Goal: Task Accomplishment & Management: Use online tool/utility

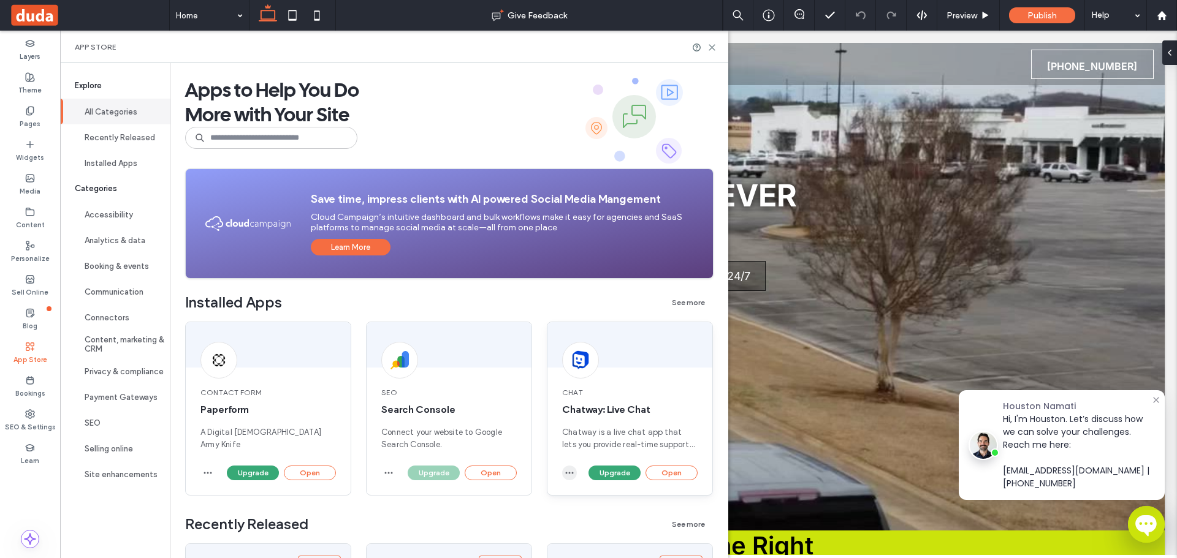
click at [566, 473] on use "button" at bounding box center [570, 474] width 8 height 2
click at [596, 505] on span "Uninstall app" at bounding box center [597, 502] width 50 height 12
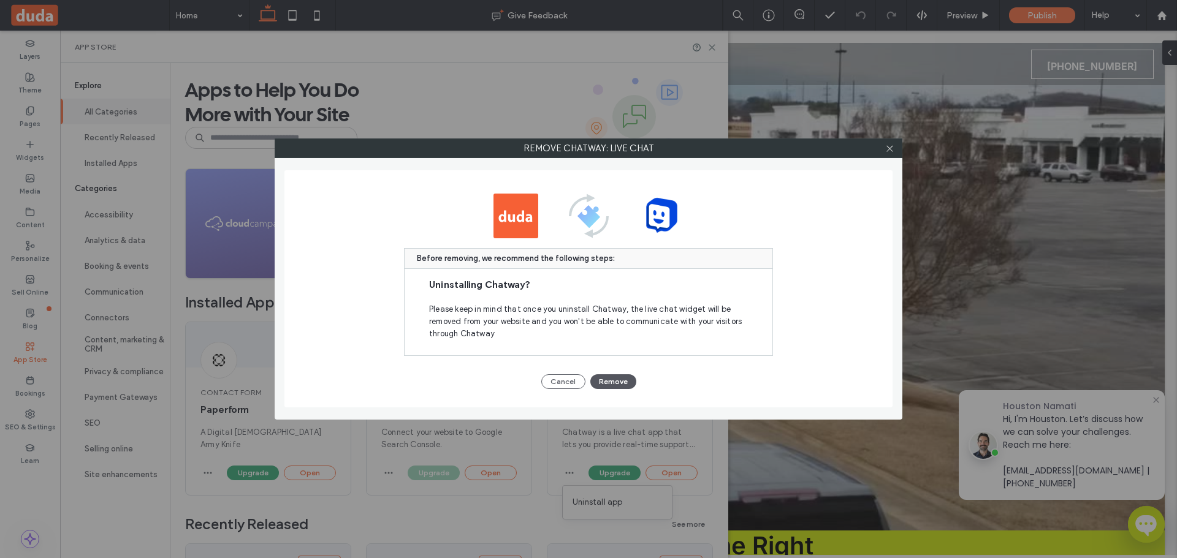
click at [618, 382] on button "Remove" at bounding box center [613, 381] width 46 height 15
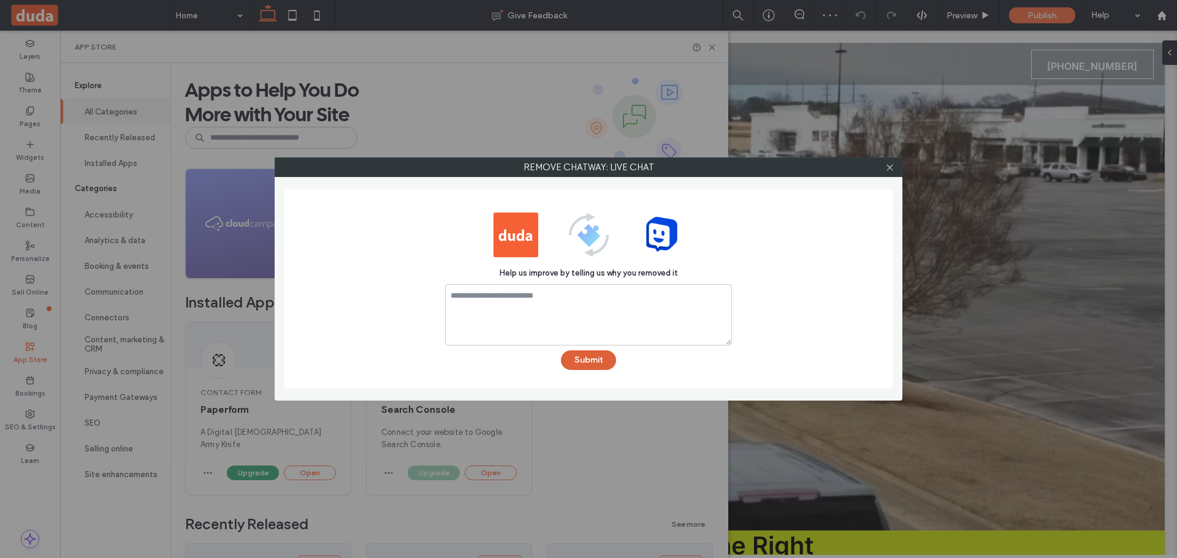
click at [591, 362] on button "Submit" at bounding box center [588, 361] width 55 height 20
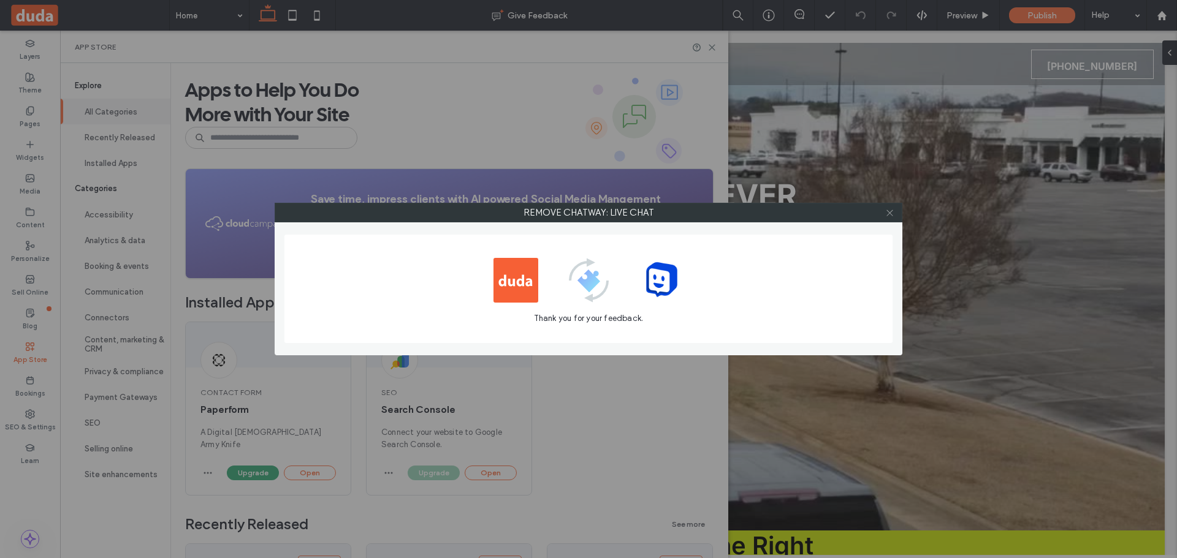
click at [886, 215] on icon at bounding box center [889, 212] width 9 height 9
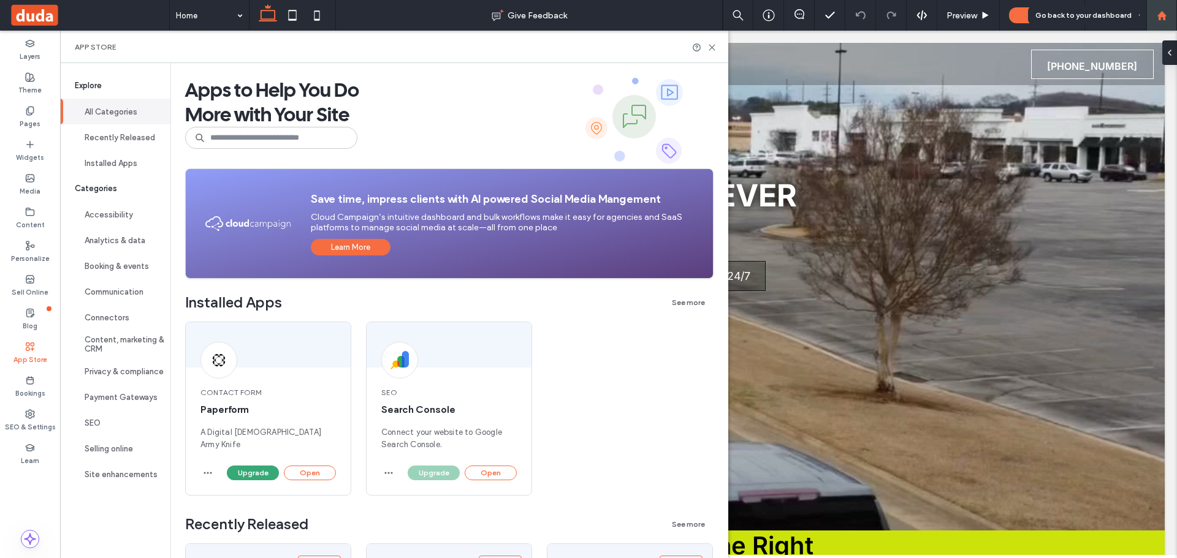
click at [1157, 21] on div at bounding box center [1161, 15] width 31 height 31
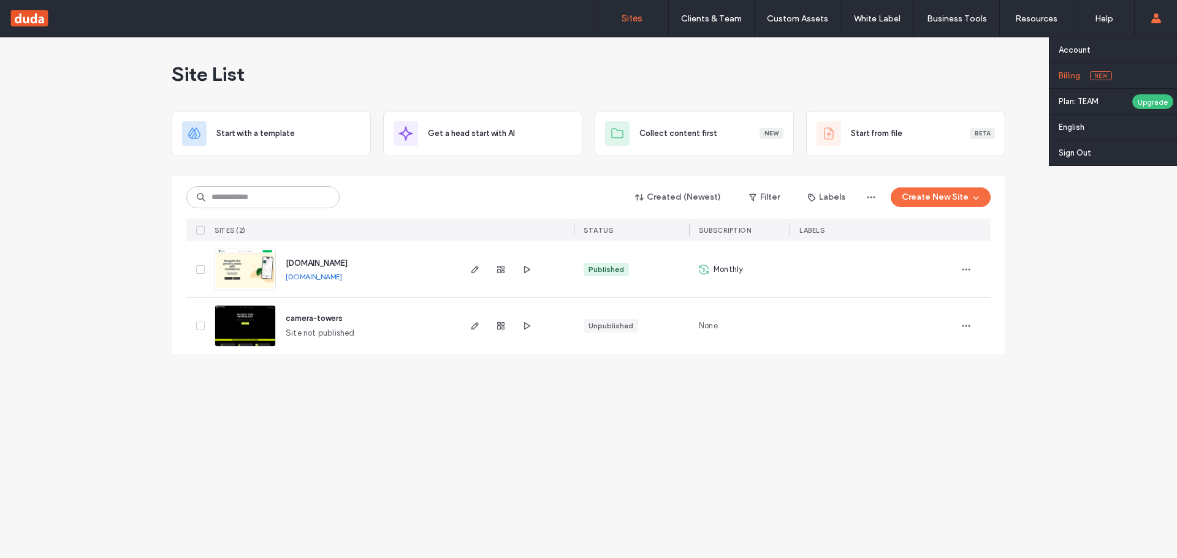
click at [1089, 77] on link "Billing New" at bounding box center [1118, 75] width 118 height 25
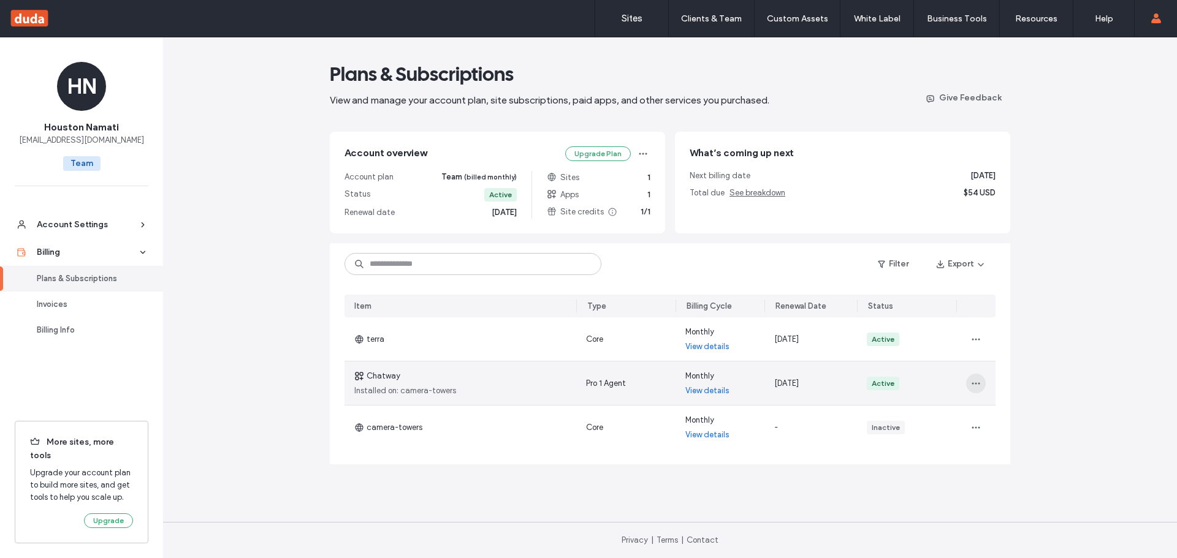
click at [971, 388] on icon "button" at bounding box center [976, 384] width 10 height 10
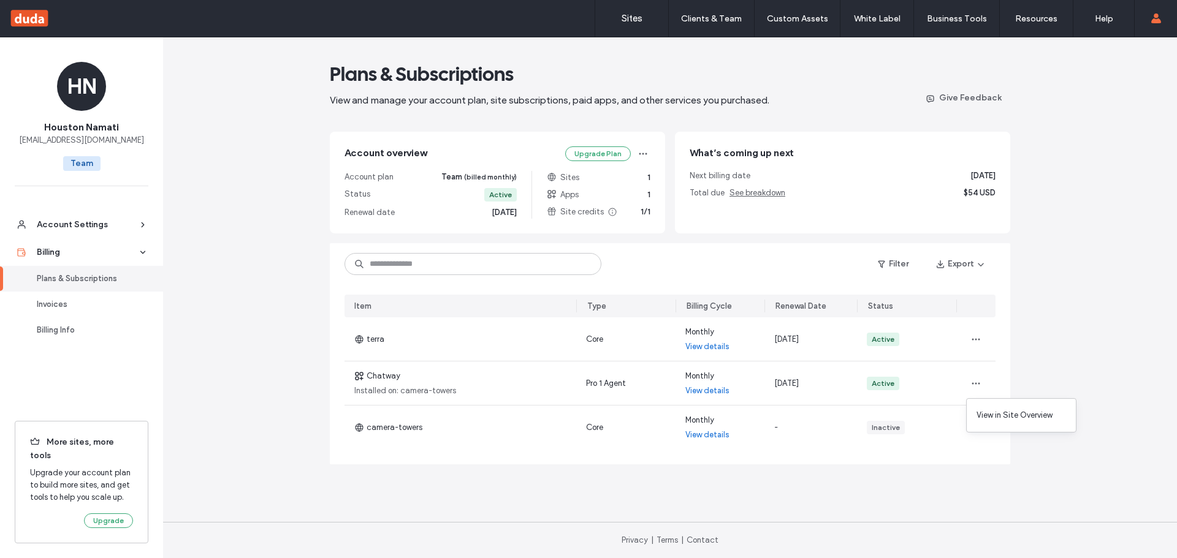
click at [1069, 355] on div "Plans & Subscriptions View and manage your account plan, site subscriptions, pa…" at bounding box center [670, 297] width 1014 height 521
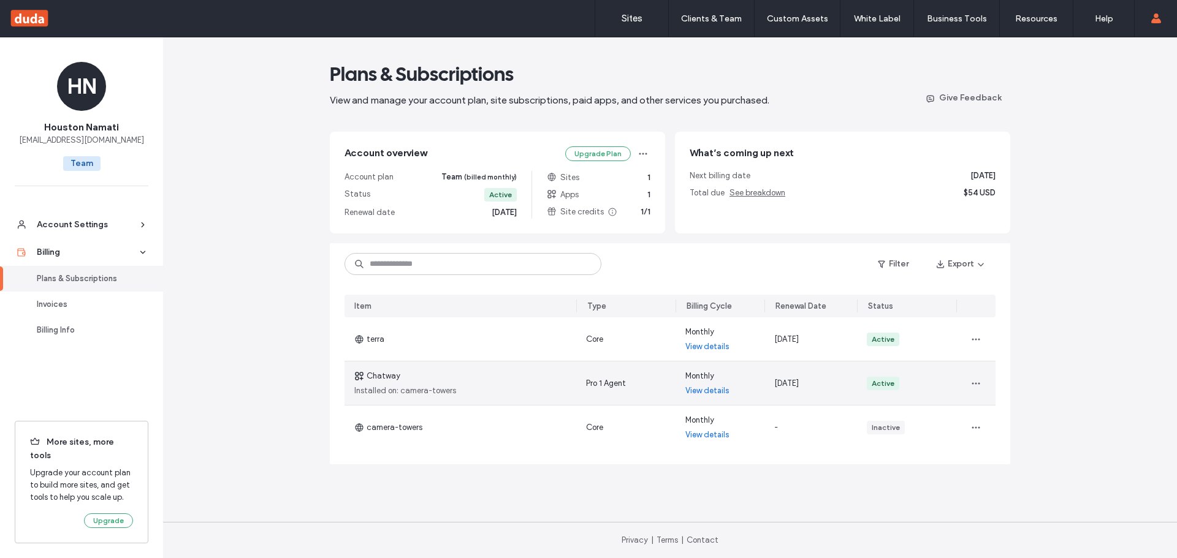
click at [691, 391] on link "View details" at bounding box center [707, 391] width 44 height 12
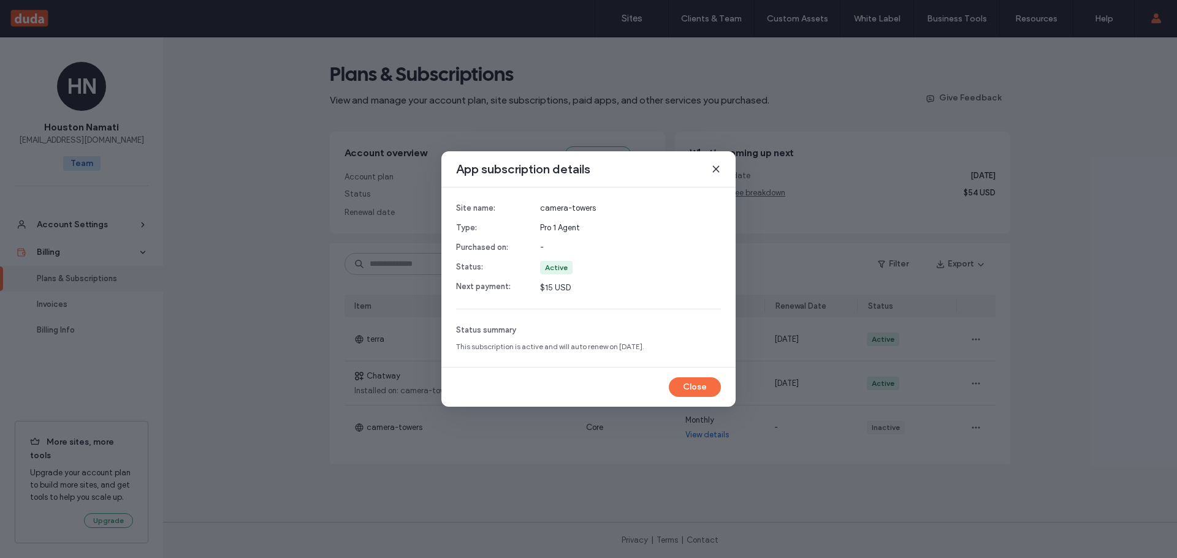
click at [713, 169] on icon at bounding box center [716, 169] width 10 height 10
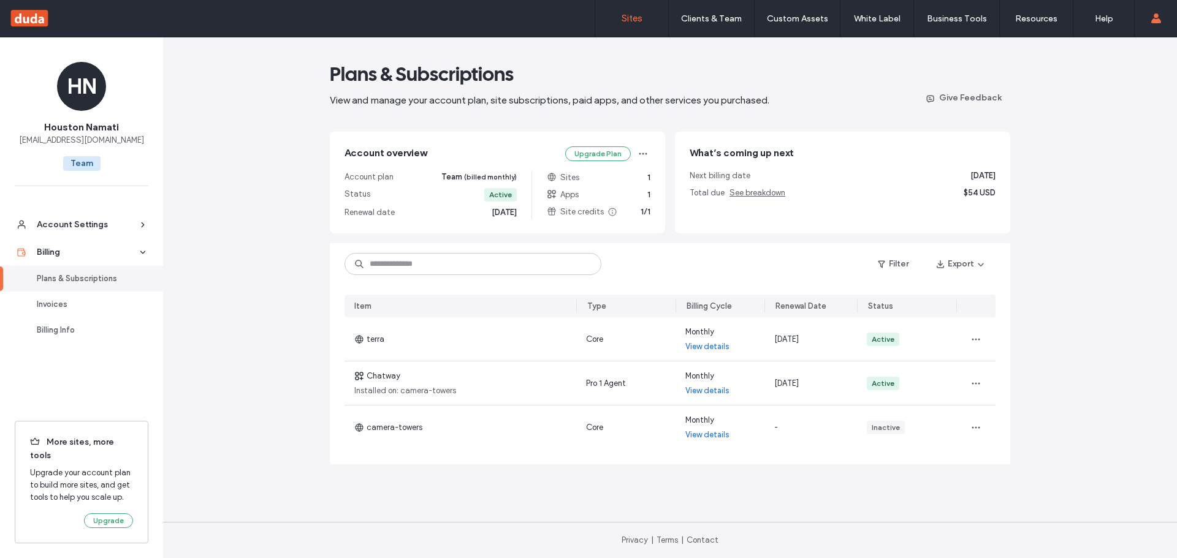
click at [625, 35] on link "Sites" at bounding box center [631, 18] width 73 height 37
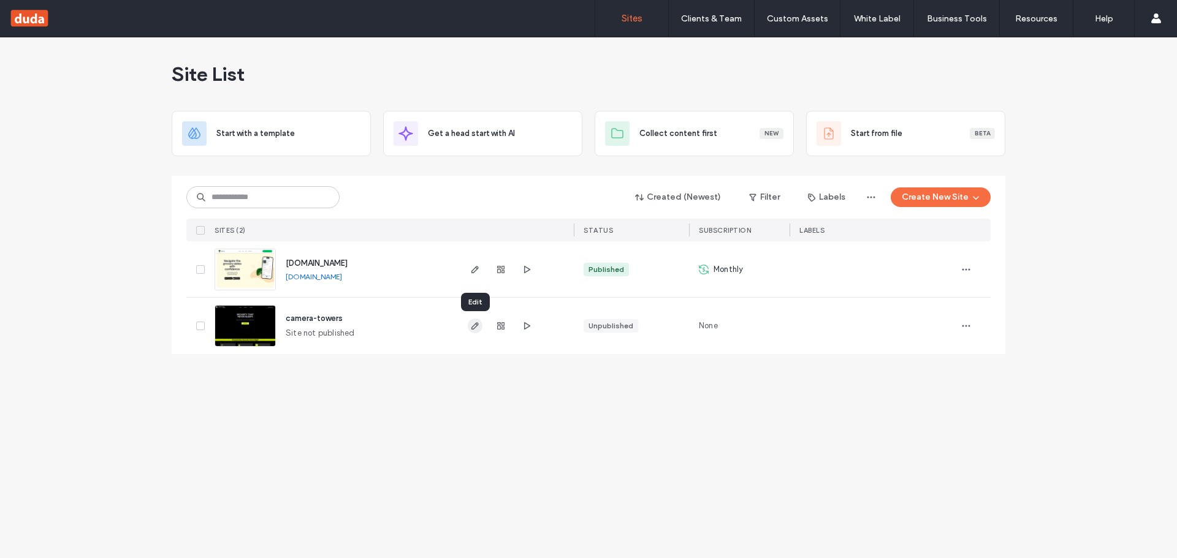
click at [475, 323] on icon "button" at bounding box center [475, 326] width 10 height 10
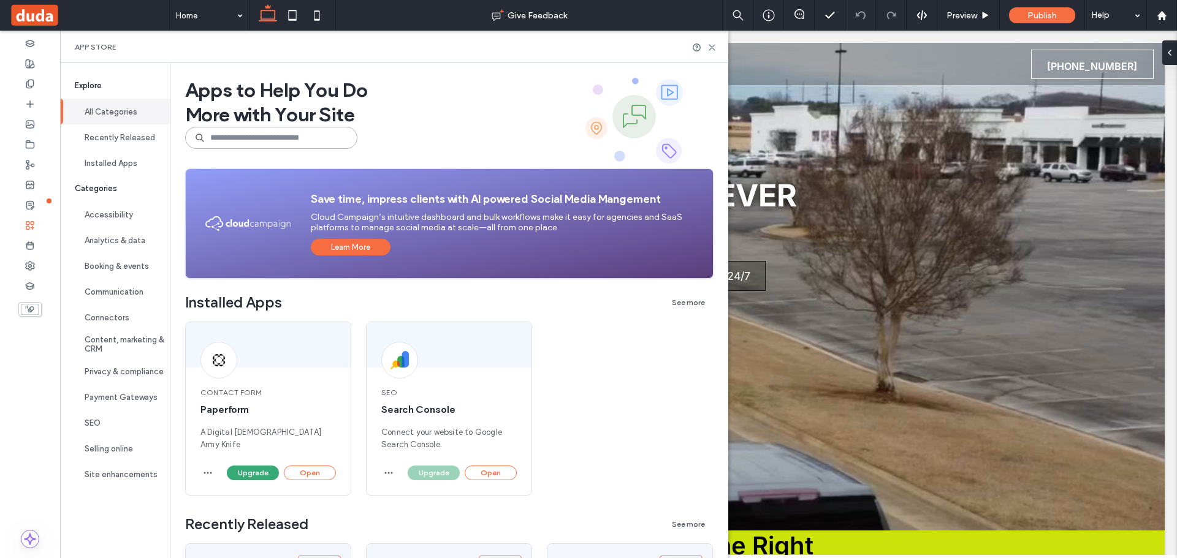
click at [235, 131] on input at bounding box center [271, 138] width 172 height 22
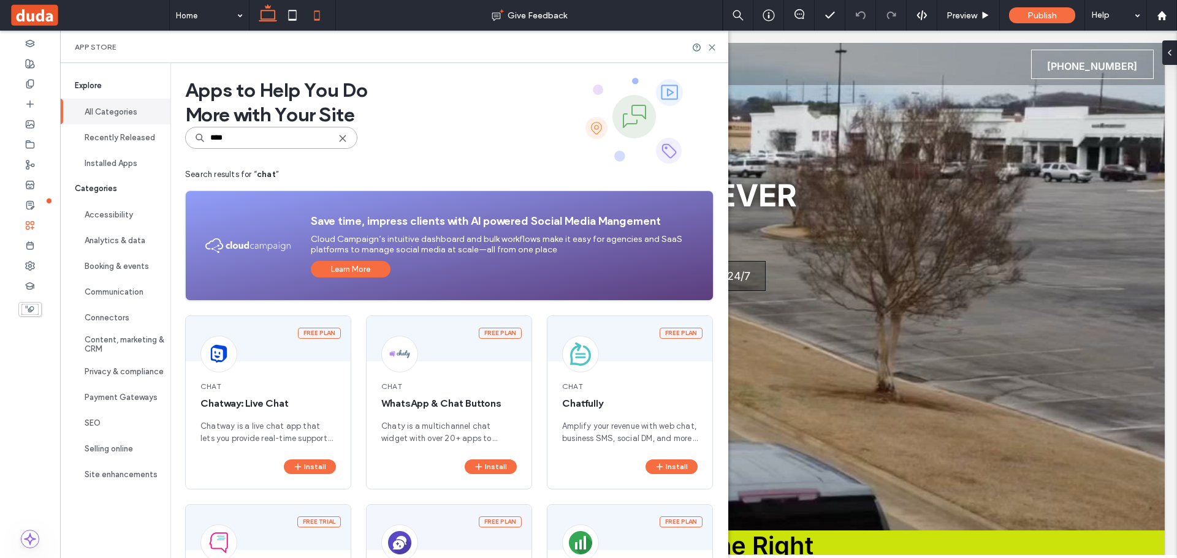
type input "****"
click at [279, 391] on span "Chat" at bounding box center [267, 386] width 135 height 11
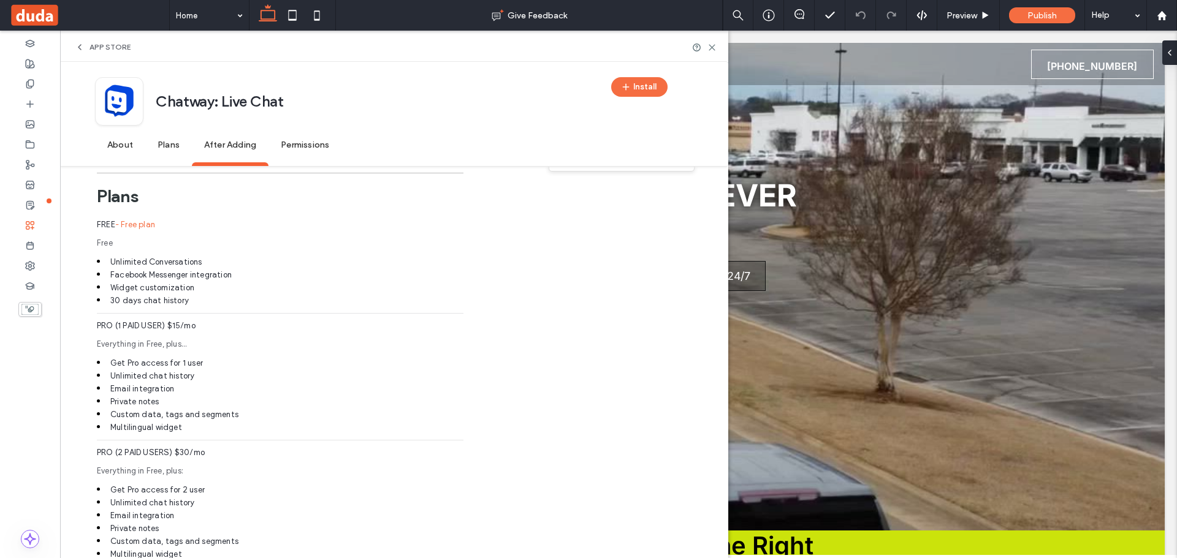
scroll to position [368, 0]
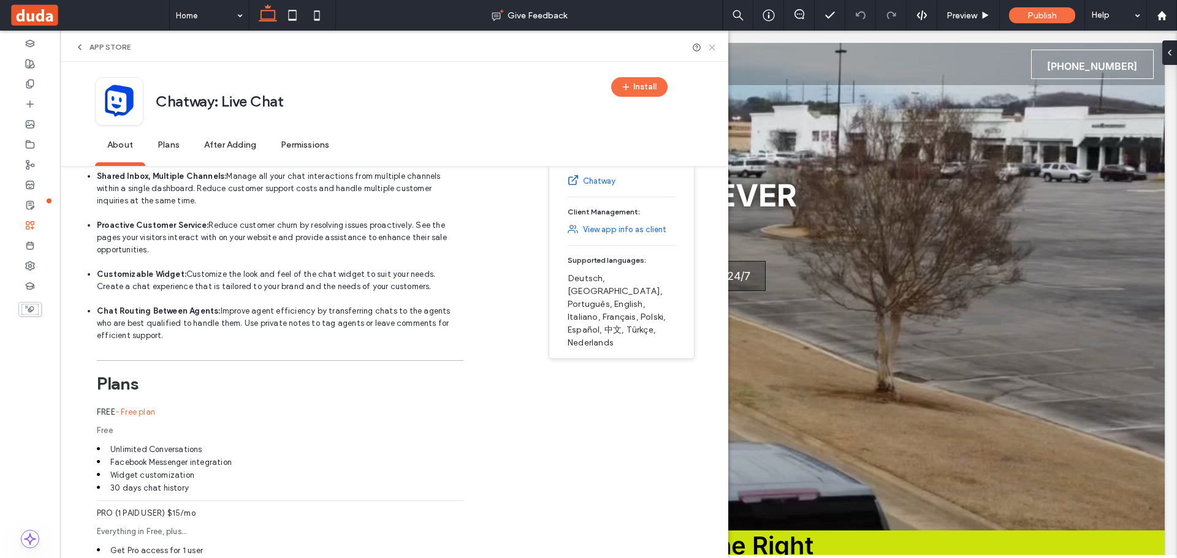
click at [715, 46] on use at bounding box center [712, 48] width 6 height 6
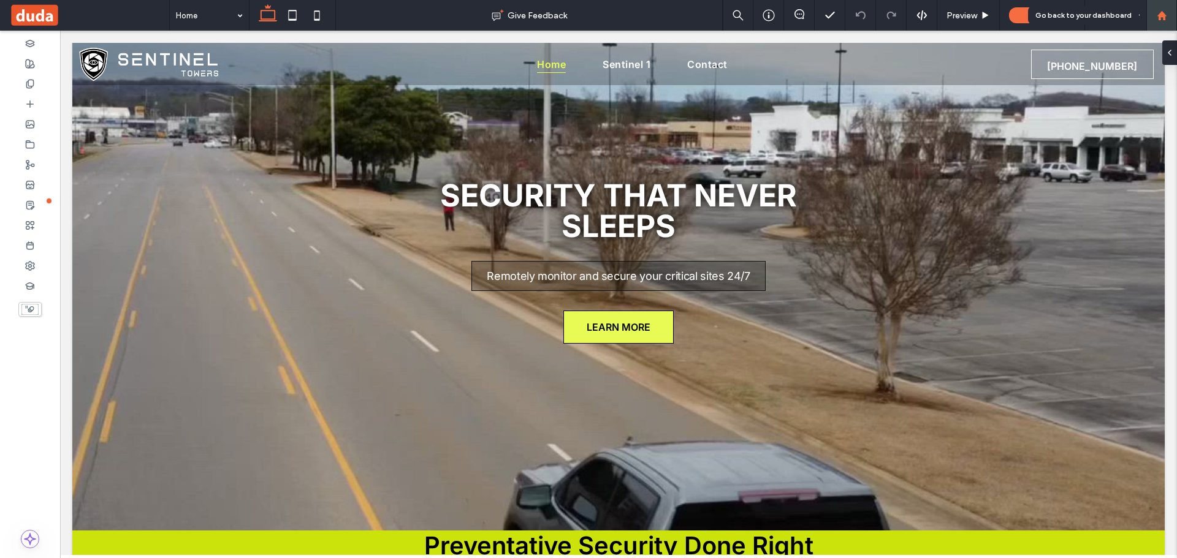
click at [1152, 18] on div at bounding box center [1161, 15] width 29 height 10
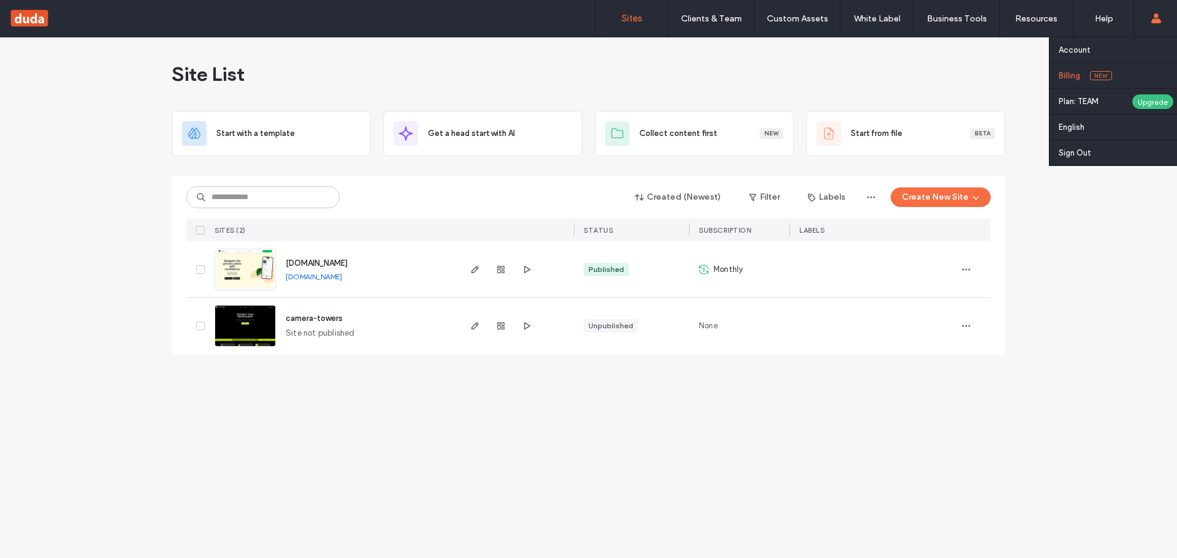
click at [1088, 77] on link "Billing New" at bounding box center [1118, 75] width 118 height 25
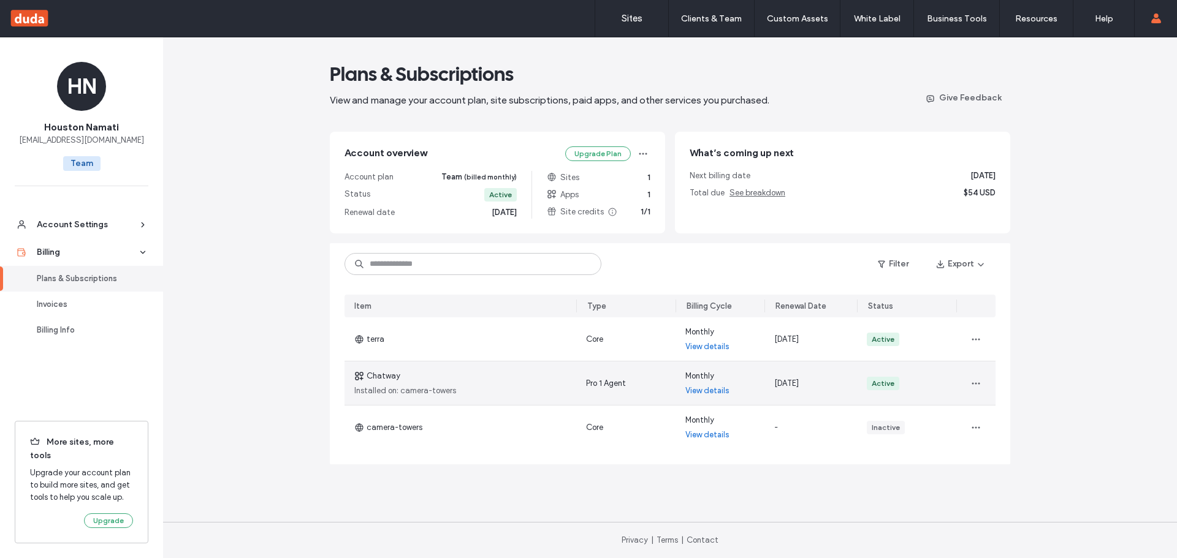
click at [720, 390] on link "View details" at bounding box center [707, 391] width 44 height 12
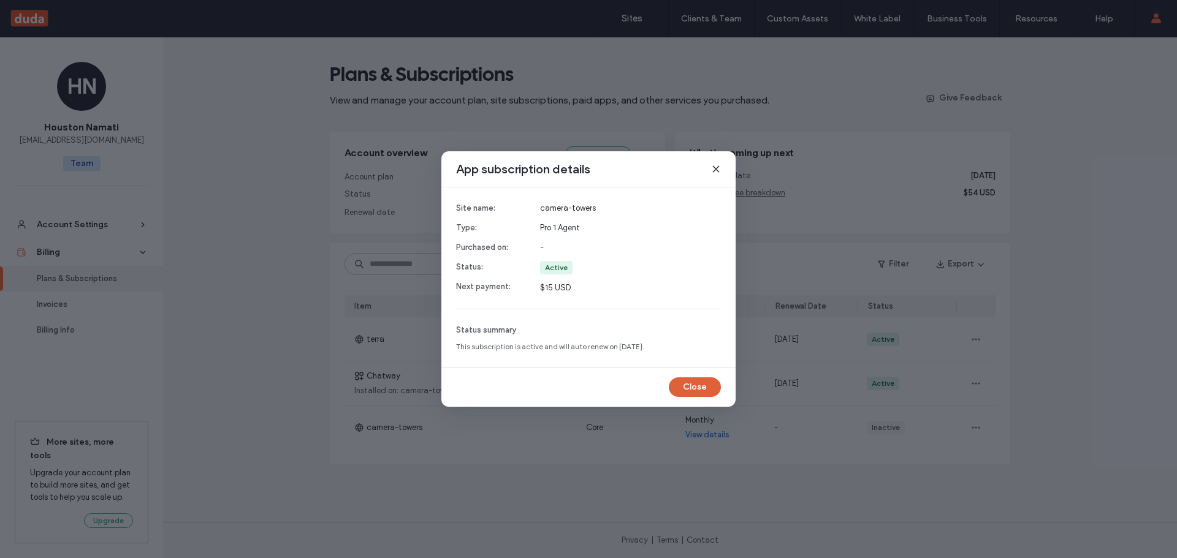
click at [686, 381] on button "Close" at bounding box center [695, 388] width 52 height 20
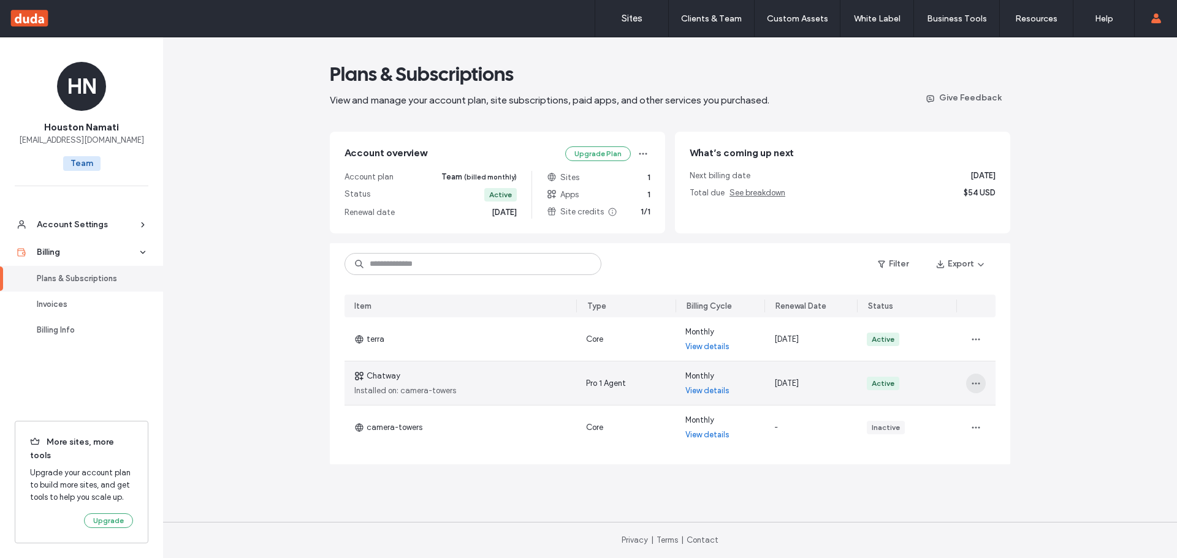
click at [970, 377] on span "button" at bounding box center [976, 384] width 20 height 20
click at [989, 409] on span "View in Site Overview" at bounding box center [1014, 415] width 76 height 12
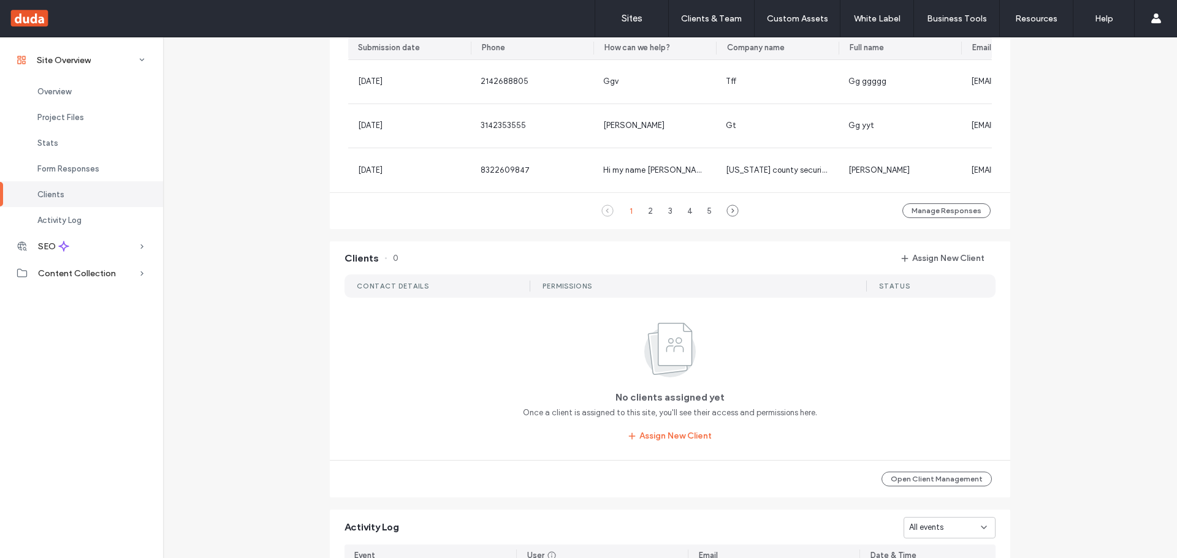
scroll to position [736, 0]
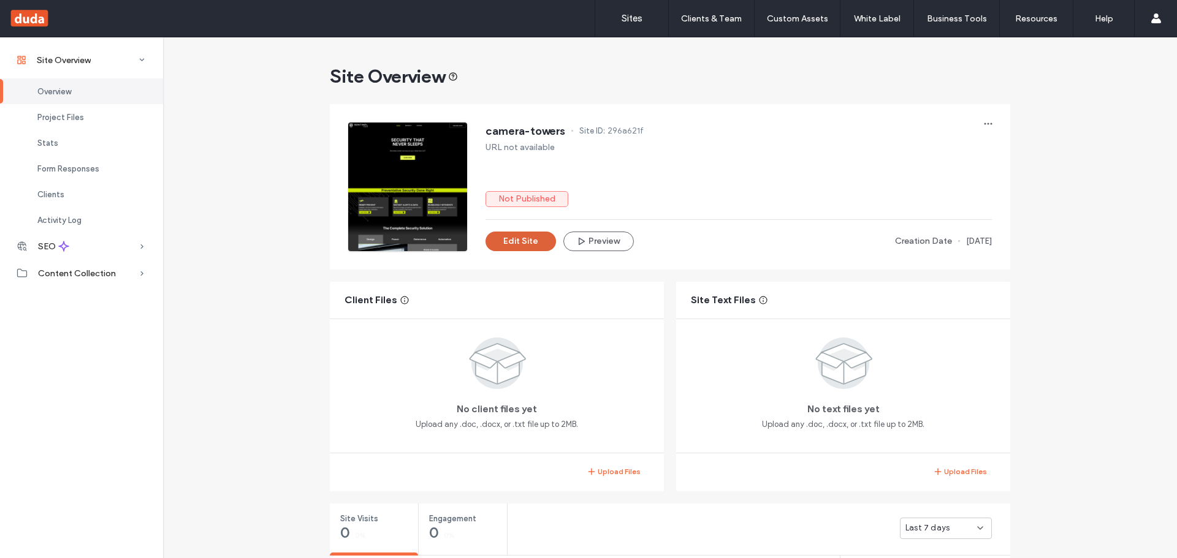
click at [520, 241] on button "Edit Site" at bounding box center [520, 242] width 70 height 20
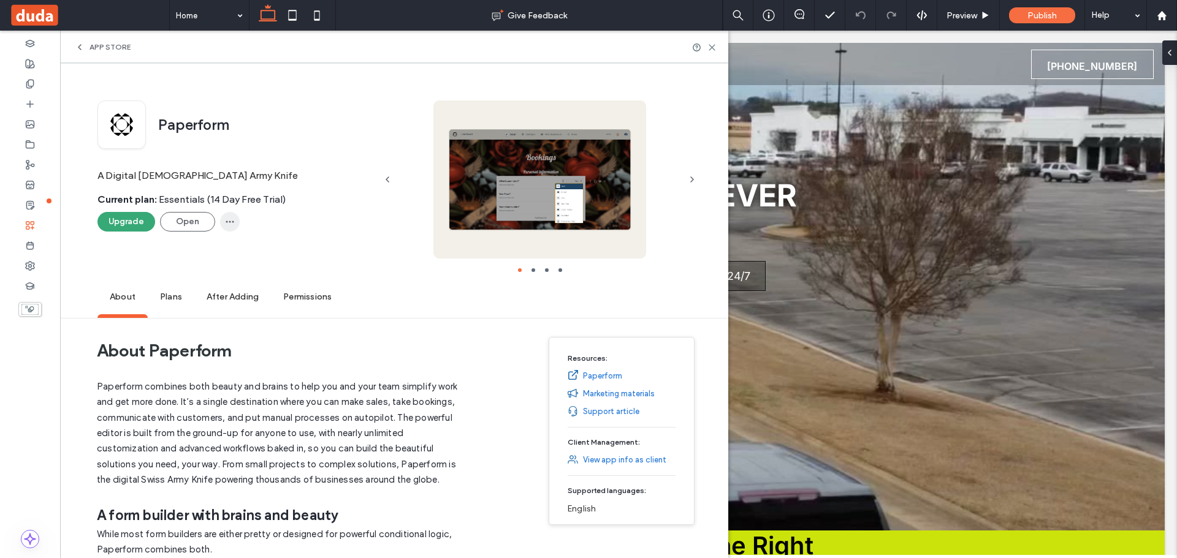
click at [227, 220] on icon "button" at bounding box center [230, 222] width 10 height 10
click at [302, 255] on div "Remove" at bounding box center [273, 253] width 109 height 23
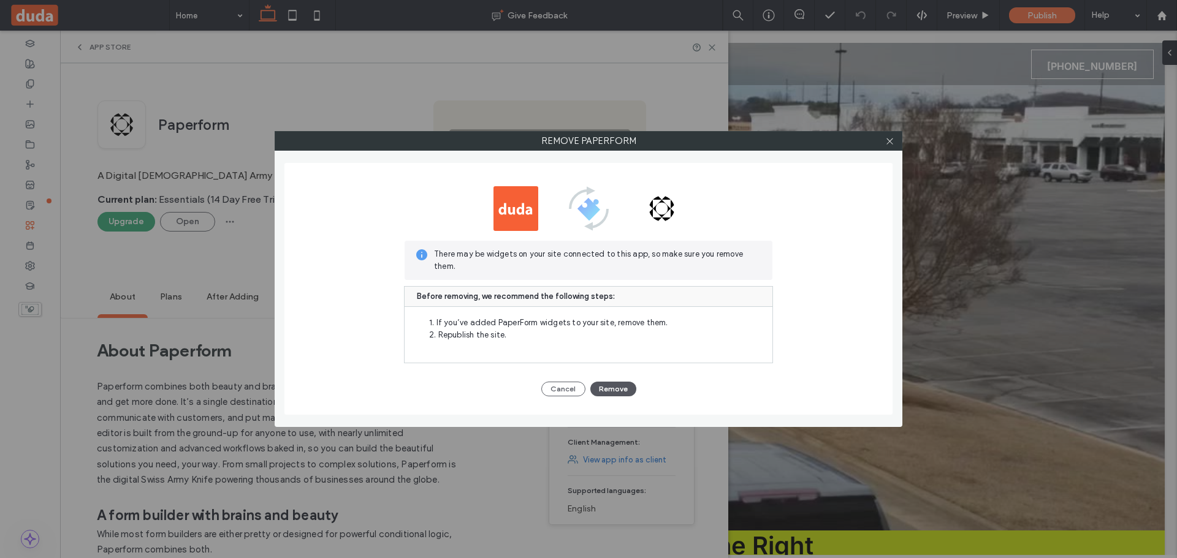
click at [616, 386] on button "Remove" at bounding box center [613, 389] width 46 height 15
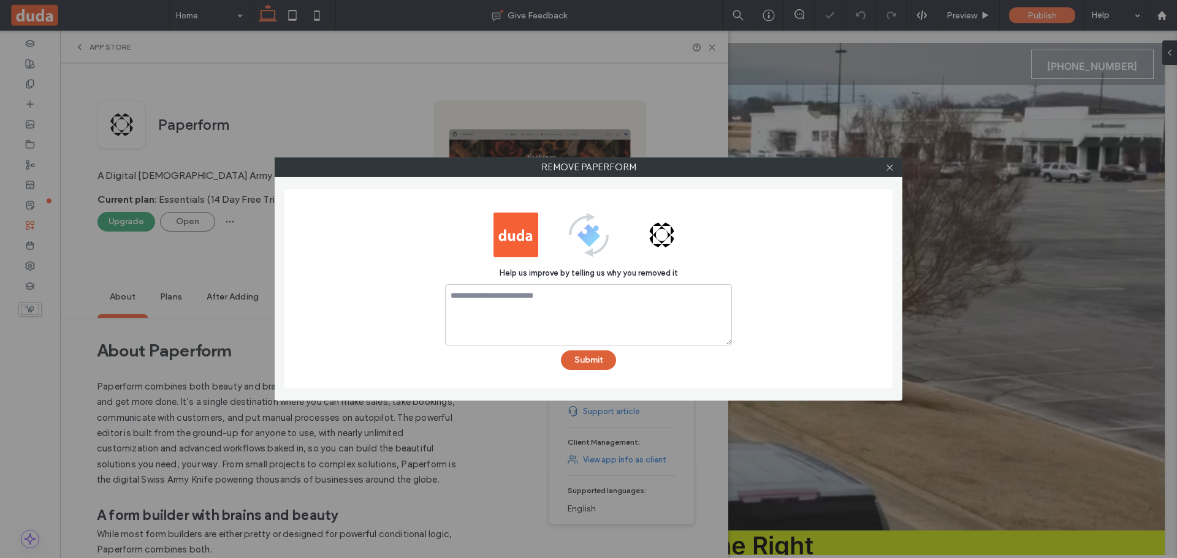
click at [590, 365] on button "Submit" at bounding box center [588, 361] width 55 height 20
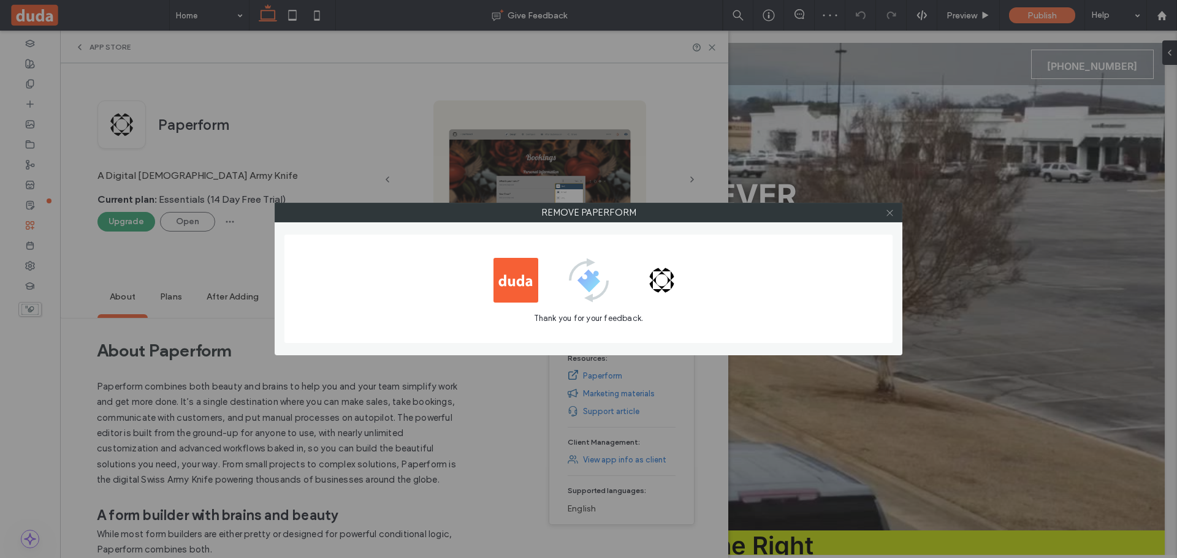
click at [888, 218] on span at bounding box center [889, 212] width 9 height 18
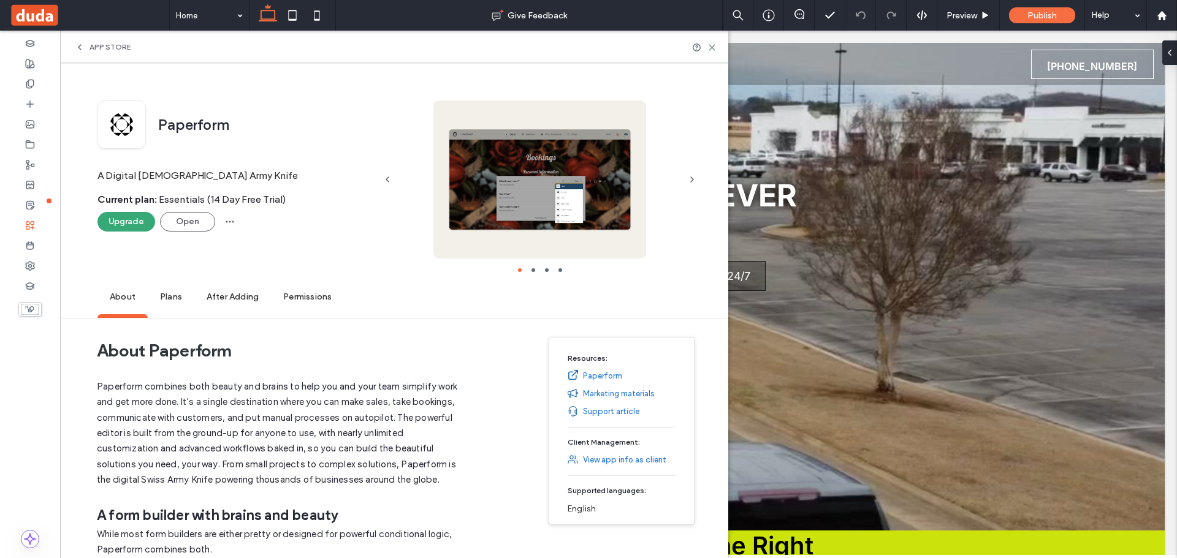
click at [79, 40] on div "App Store" at bounding box center [394, 47] width 668 height 32
click at [82, 44] on icon at bounding box center [80, 47] width 10 height 10
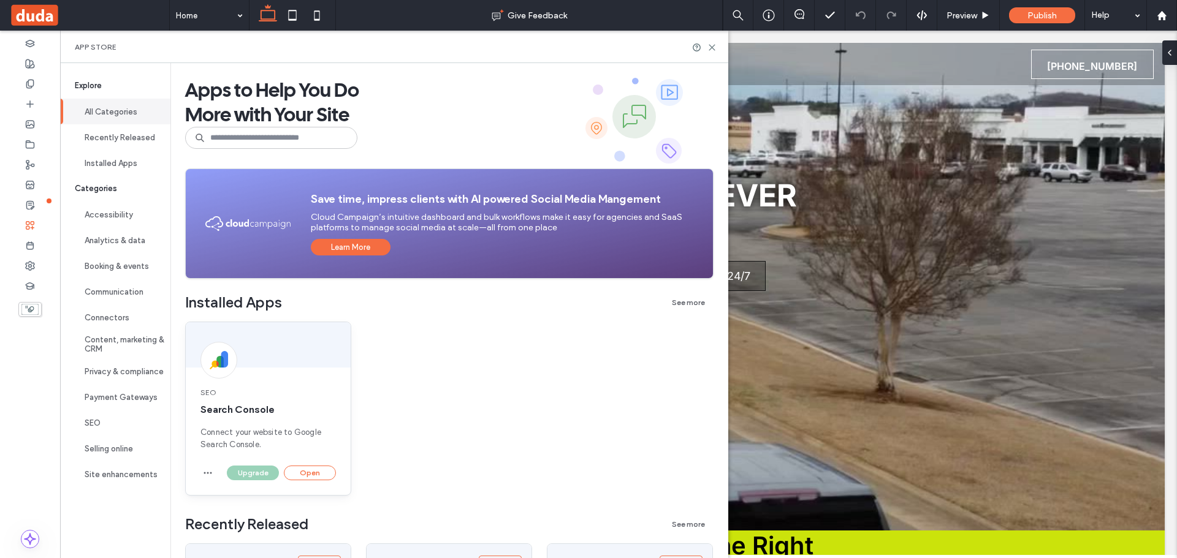
click at [274, 419] on div "SEO Search Console Connect your website to Google Search Console." at bounding box center [268, 419] width 165 height 93
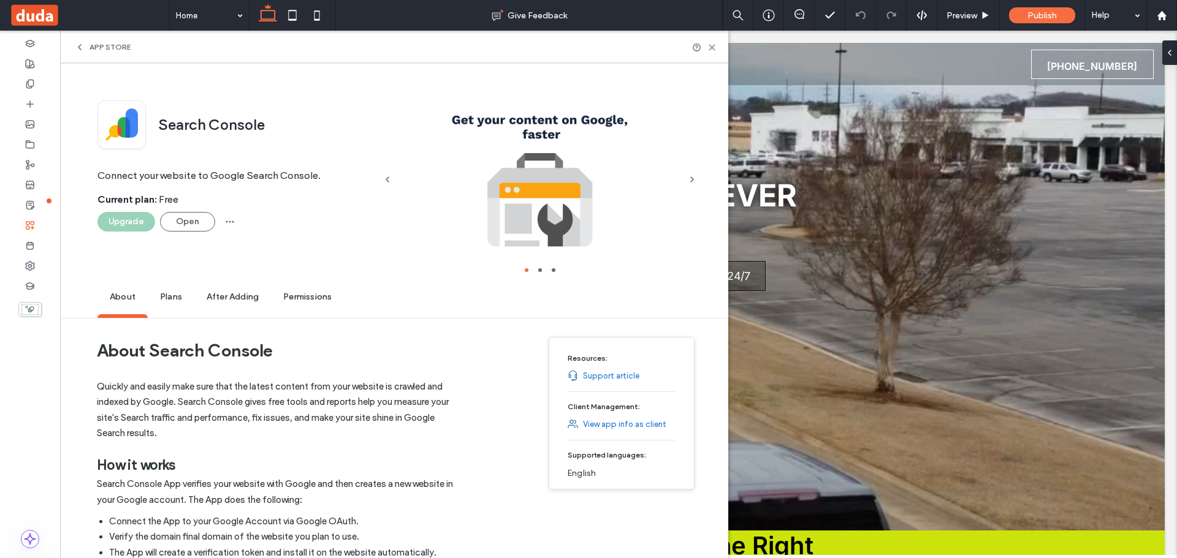
click at [109, 47] on span "App Store" at bounding box center [109, 47] width 41 height 10
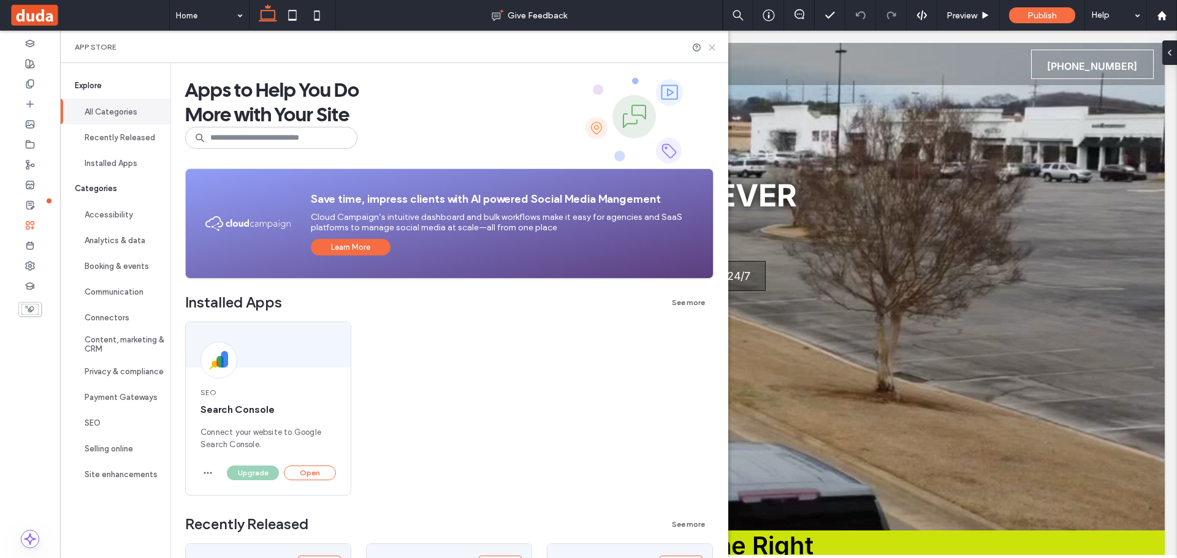
click at [717, 51] on icon at bounding box center [711, 47] width 9 height 9
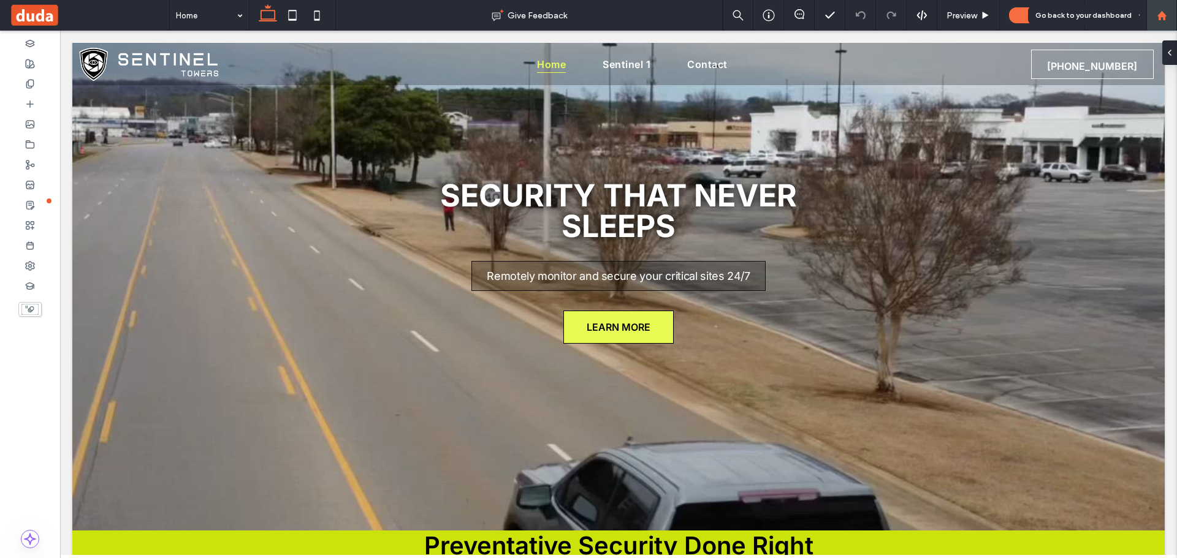
click at [1151, 18] on div at bounding box center [1161, 15] width 29 height 10
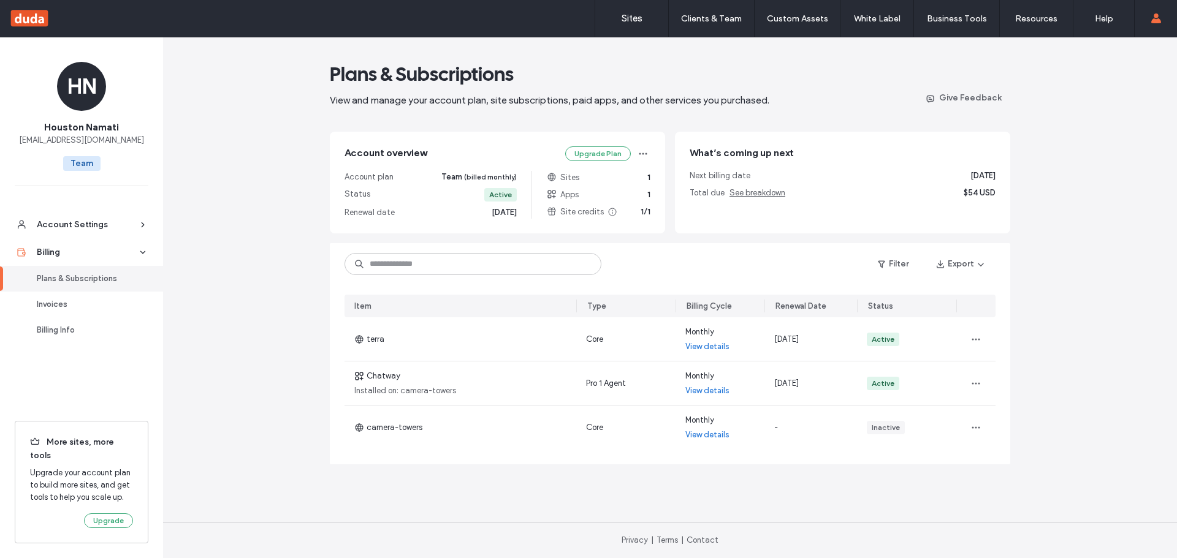
drag, startPoint x: 623, startPoint y: 21, endPoint x: 557, endPoint y: 10, distance: 66.5
click at [623, 21] on label "Sites" at bounding box center [632, 18] width 21 height 11
